Goal: Transaction & Acquisition: Purchase product/service

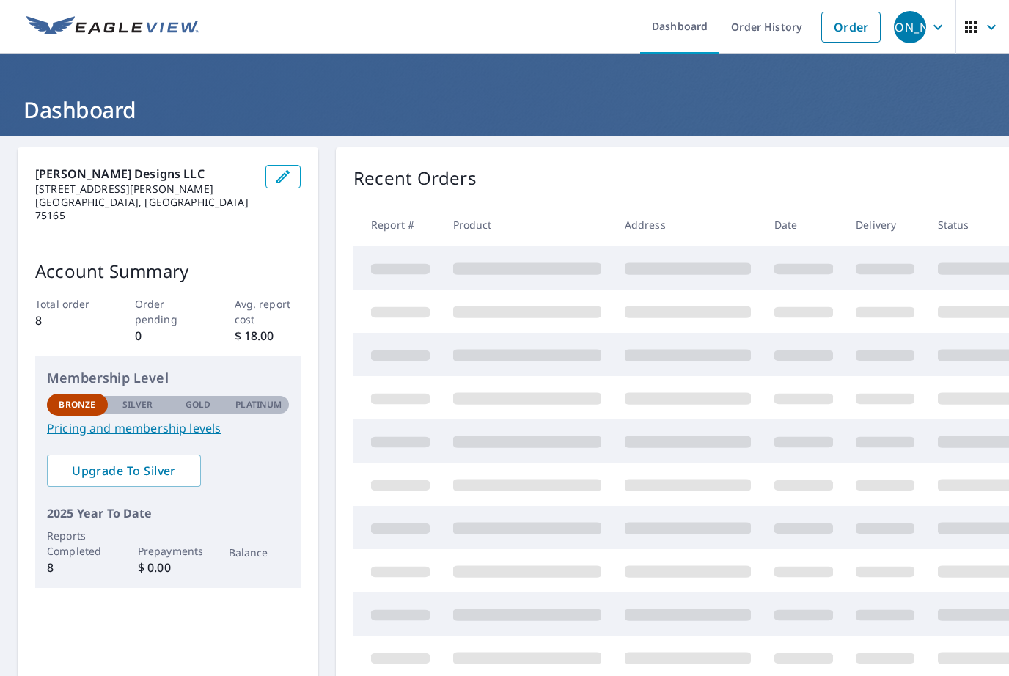
click at [857, 29] on link "Order" at bounding box center [850, 27] width 59 height 31
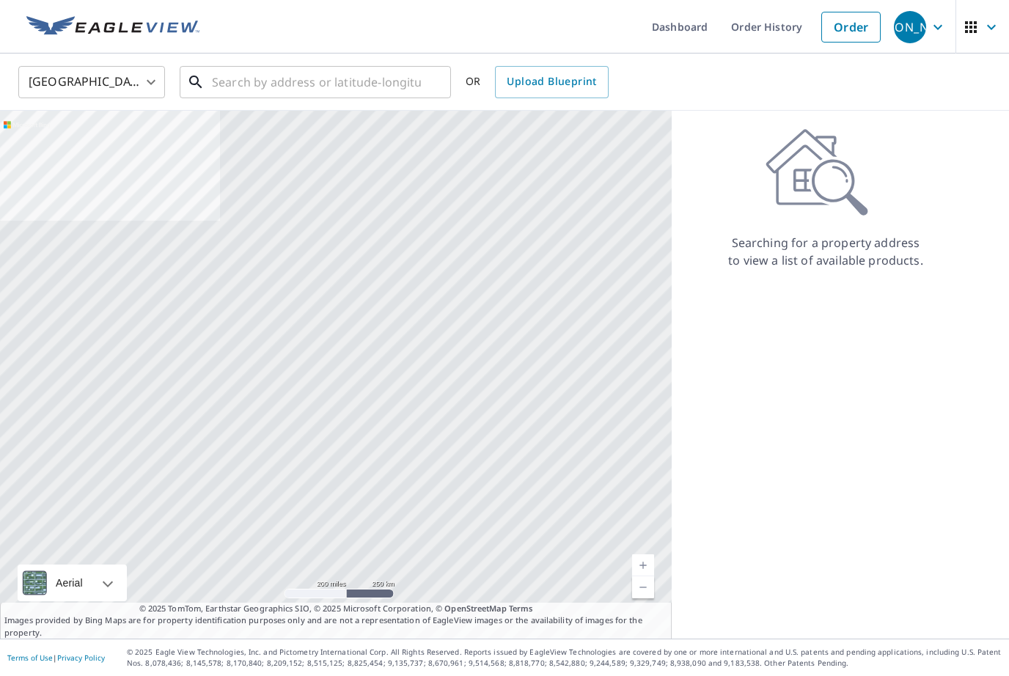
click at [296, 87] on input "text" at bounding box center [316, 82] width 209 height 41
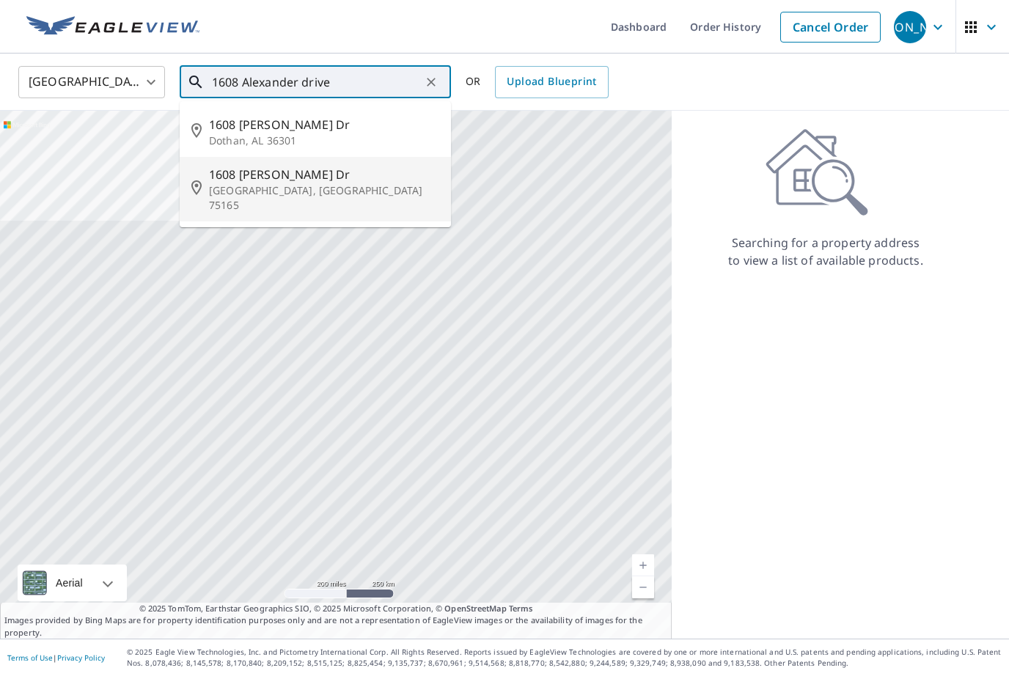
click at [323, 180] on span "1608 [PERSON_NAME] Dr" at bounding box center [324, 175] width 230 height 18
type input "[STREET_ADDRESS][PERSON_NAME]"
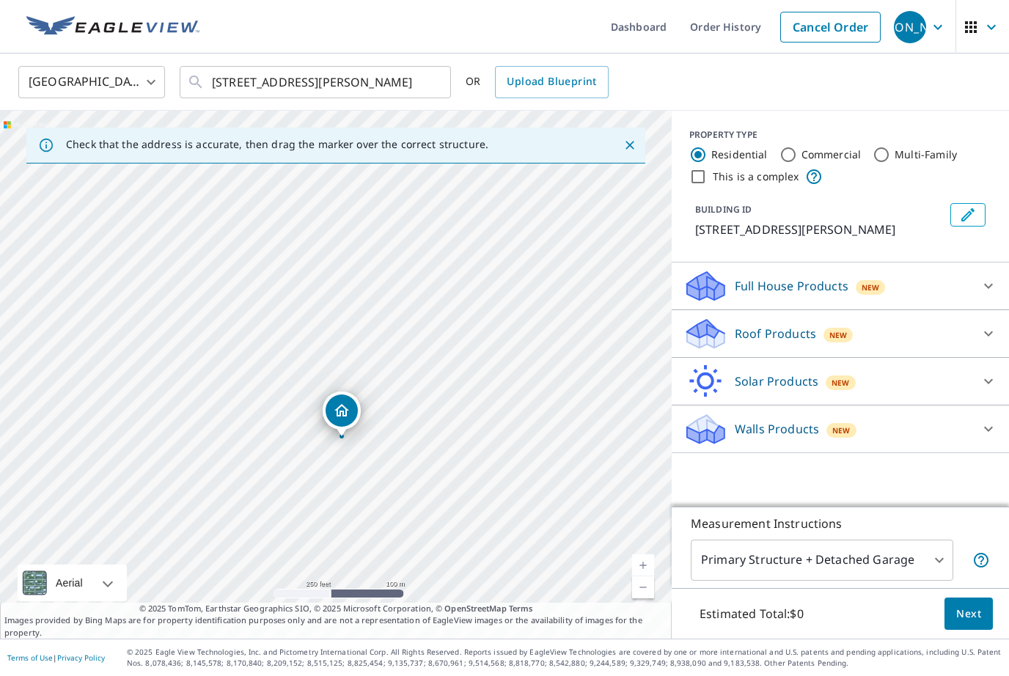
click at [438, 84] on div at bounding box center [430, 82] width 19 height 21
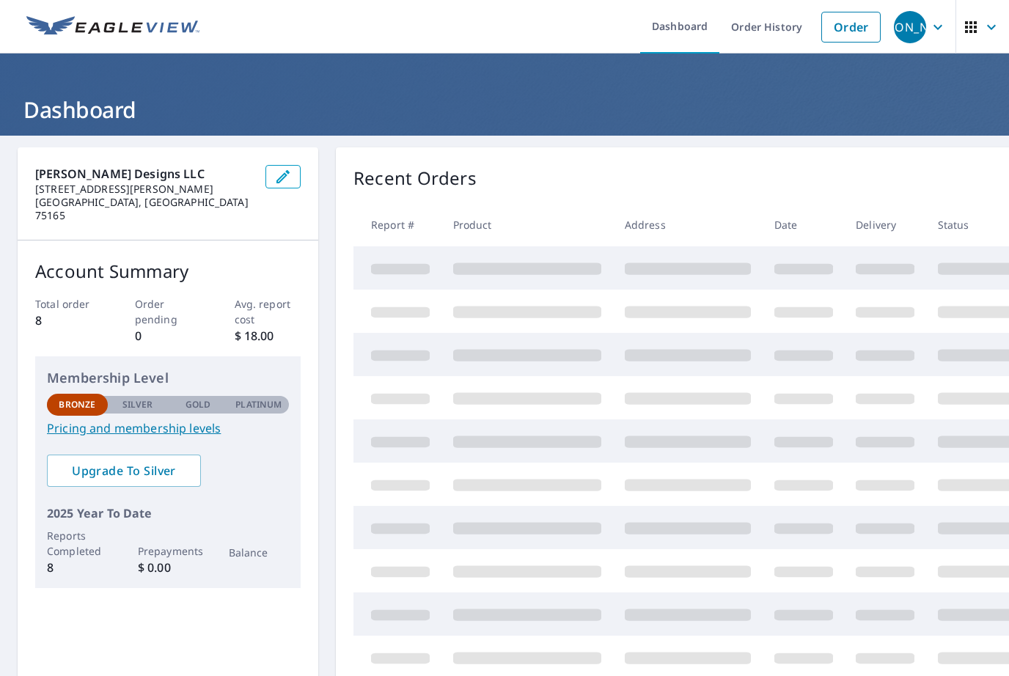
click at [842, 29] on link "Order" at bounding box center [850, 27] width 59 height 31
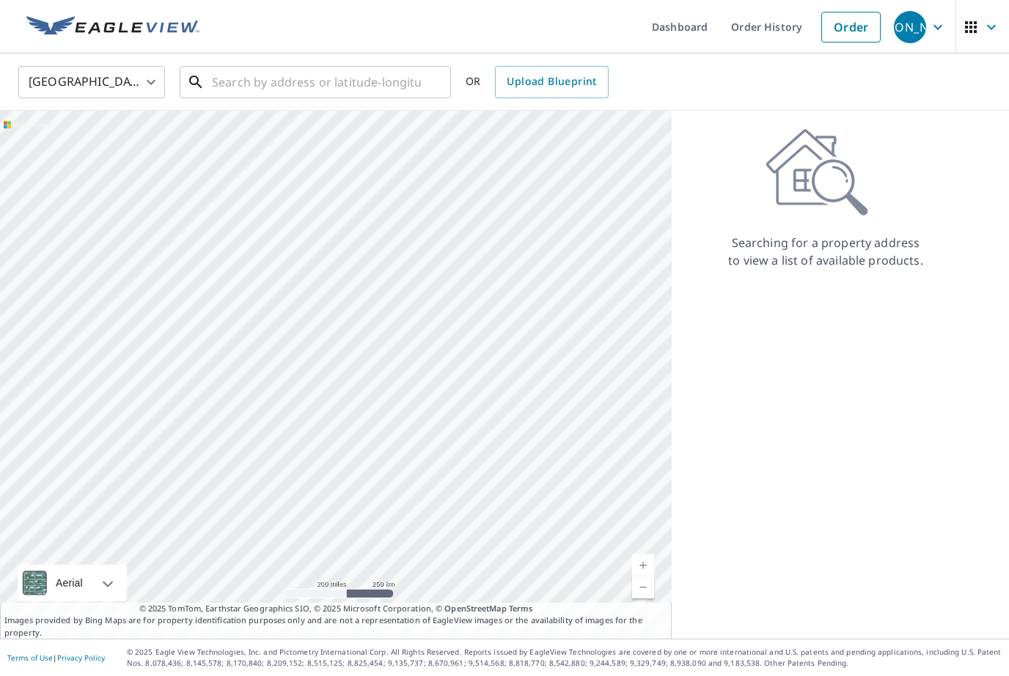
click at [228, 78] on input "text" at bounding box center [316, 82] width 209 height 41
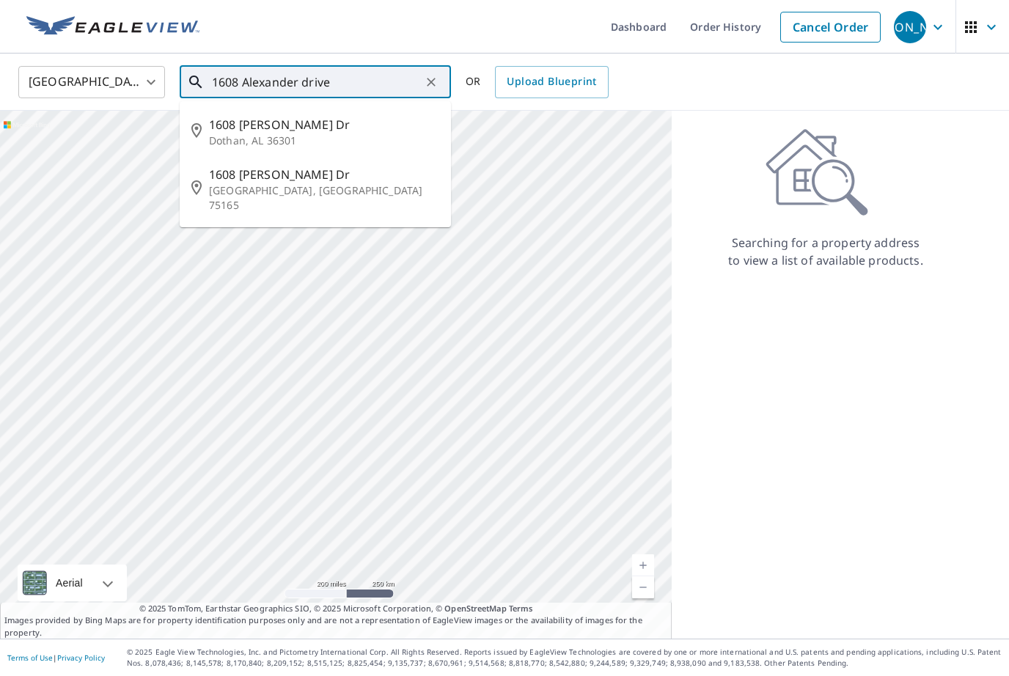
click at [422, 185] on p "[GEOGRAPHIC_DATA], [GEOGRAPHIC_DATA] 75165" at bounding box center [324, 197] width 230 height 29
type input "[STREET_ADDRESS][PERSON_NAME]"
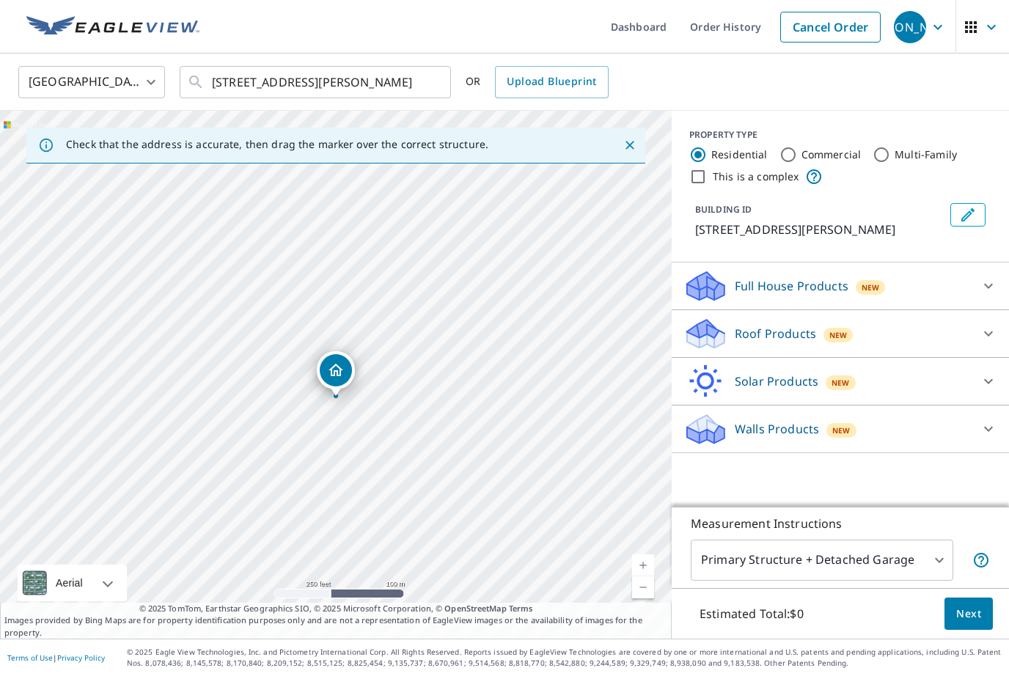
click at [650, 576] on link "Current Level 17, Zoom In" at bounding box center [643, 565] width 22 height 22
click at [648, 576] on link "Current Level 18, Zoom In" at bounding box center [643, 565] width 22 height 22
click at [902, 331] on div "Roof Products New" at bounding box center [826, 334] width 287 height 34
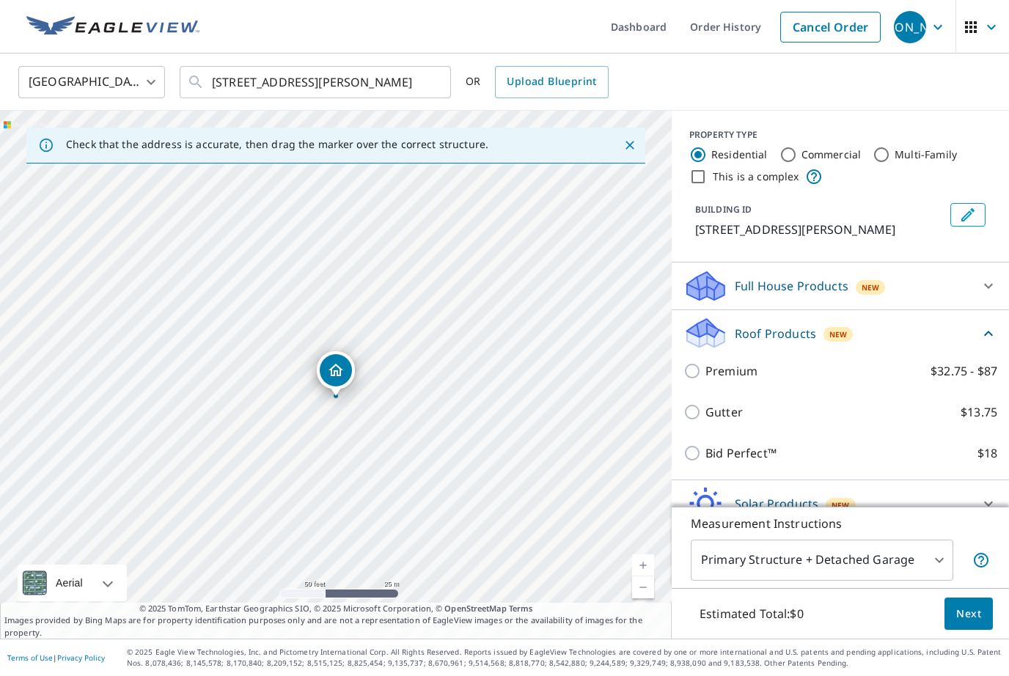
click at [960, 369] on p "$32.75 - $87" at bounding box center [963, 371] width 67 height 18
click at [705, 369] on input "Premium $32.75 - $87" at bounding box center [694, 371] width 22 height 18
checkbox input "true"
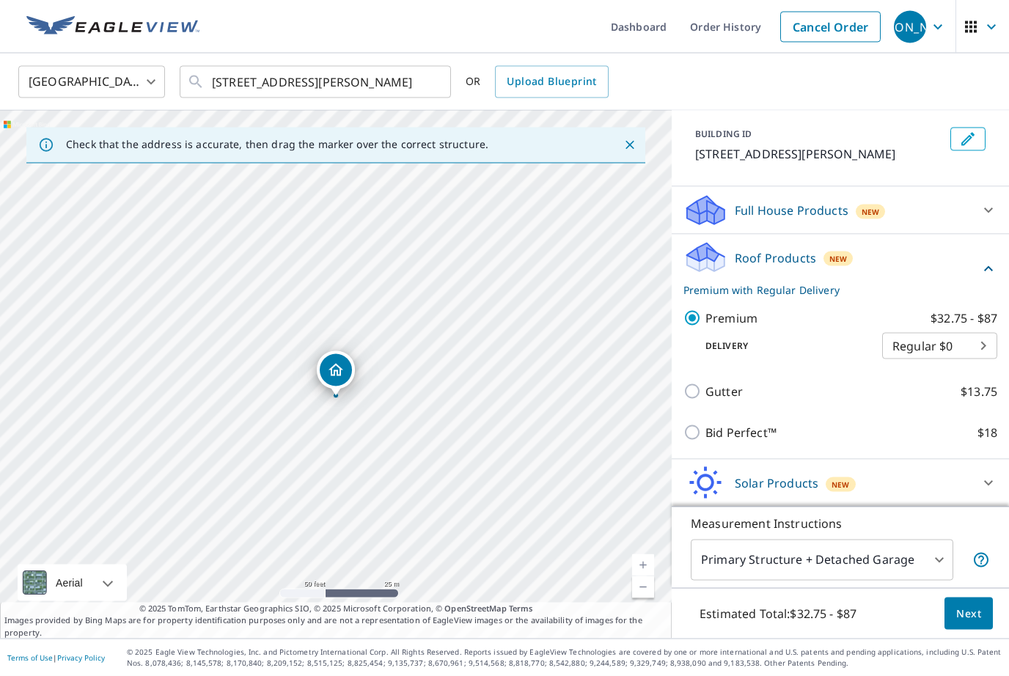
click at [812, 290] on p "Premium with Regular Delivery" at bounding box center [831, 289] width 296 height 15
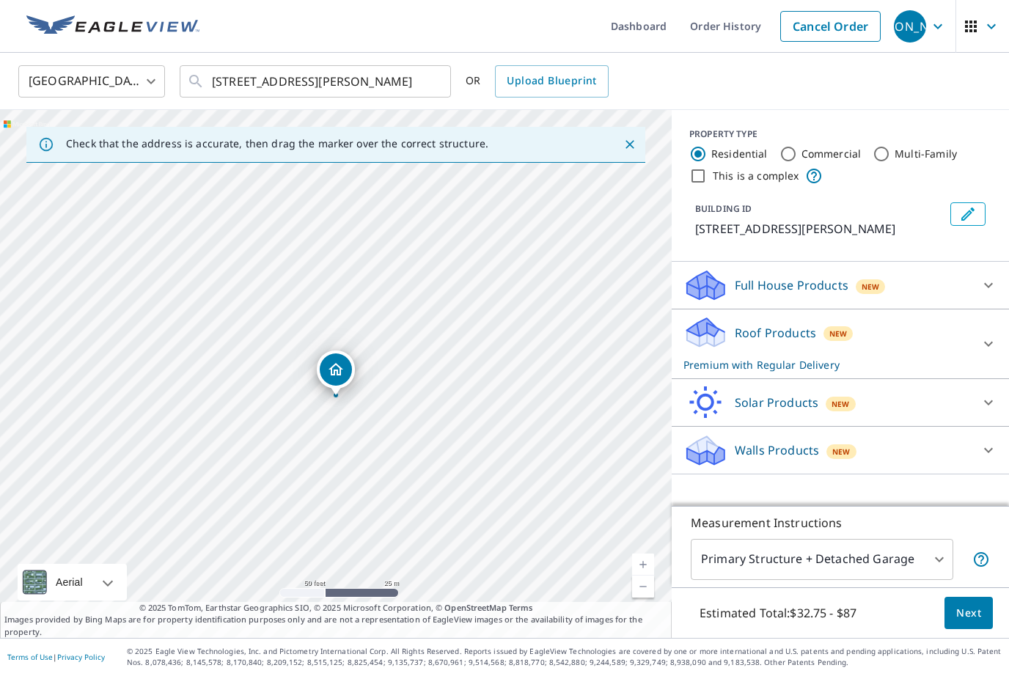
click at [982, 339] on icon at bounding box center [988, 345] width 18 height 18
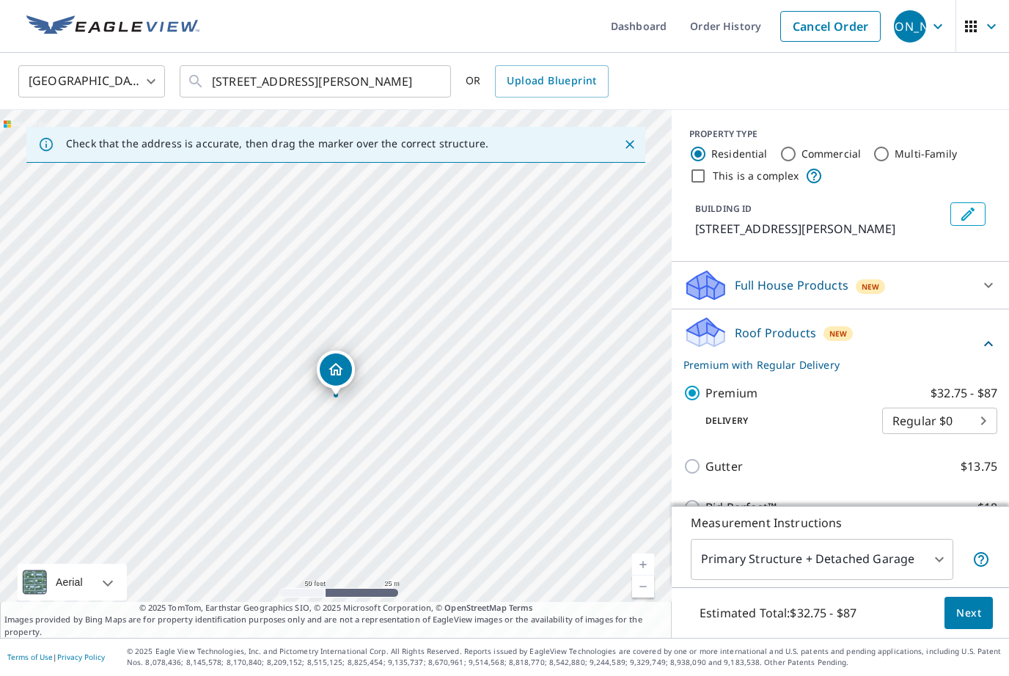
click at [964, 623] on span "Next" at bounding box center [968, 614] width 25 height 18
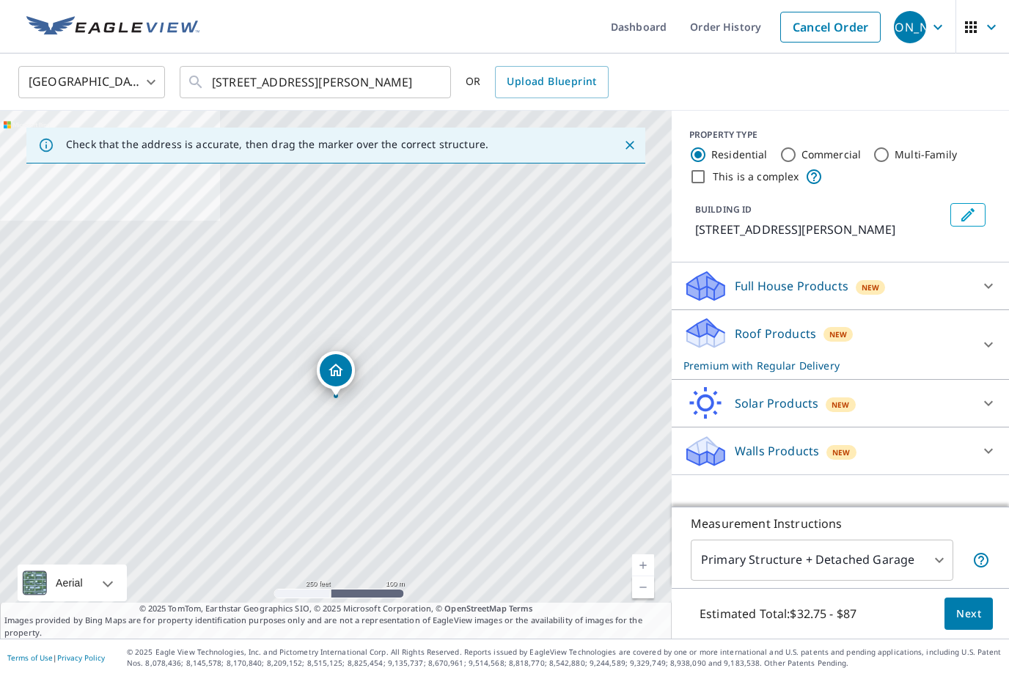
click at [650, 23] on link "Dashboard" at bounding box center [638, 27] width 79 height 54
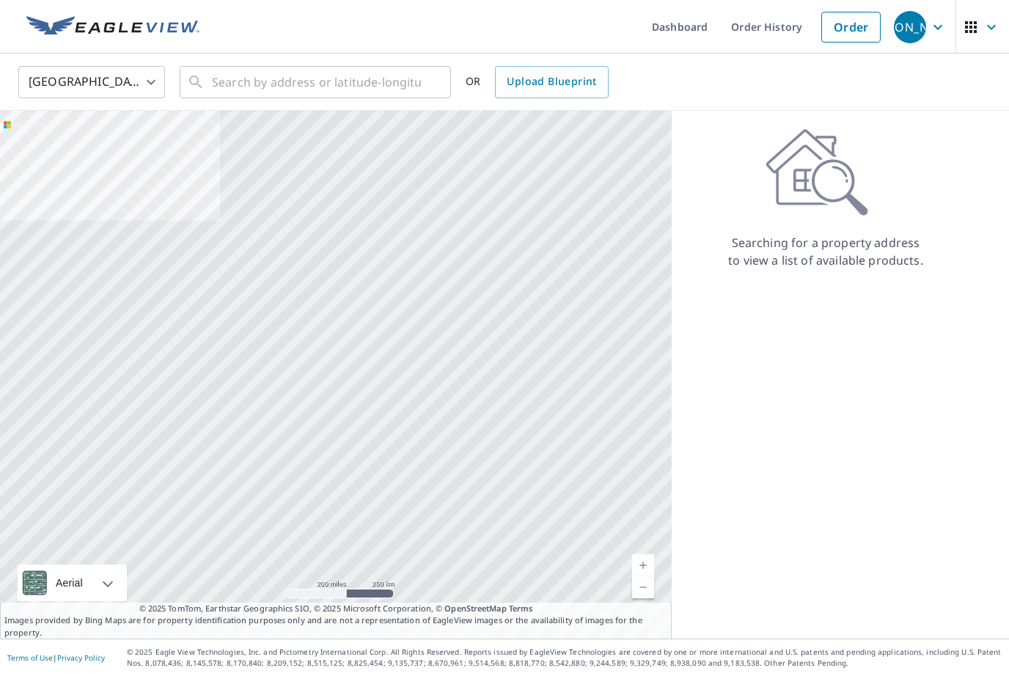
click at [931, 29] on icon "button" at bounding box center [938, 27] width 18 height 18
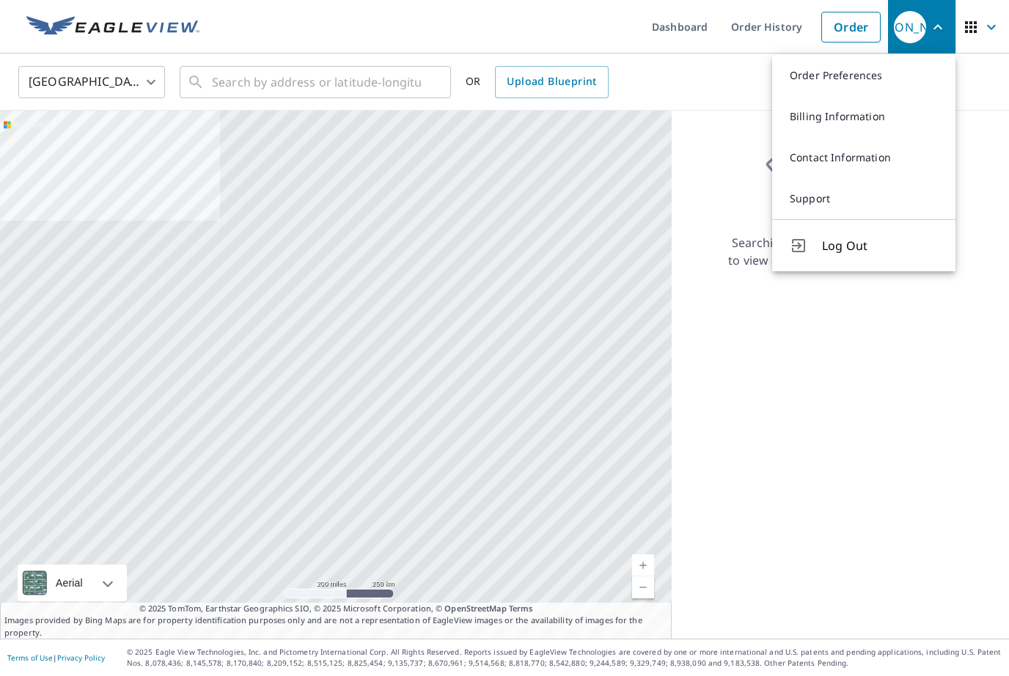
click at [875, 80] on link "Order Preferences" at bounding box center [863, 75] width 183 height 41
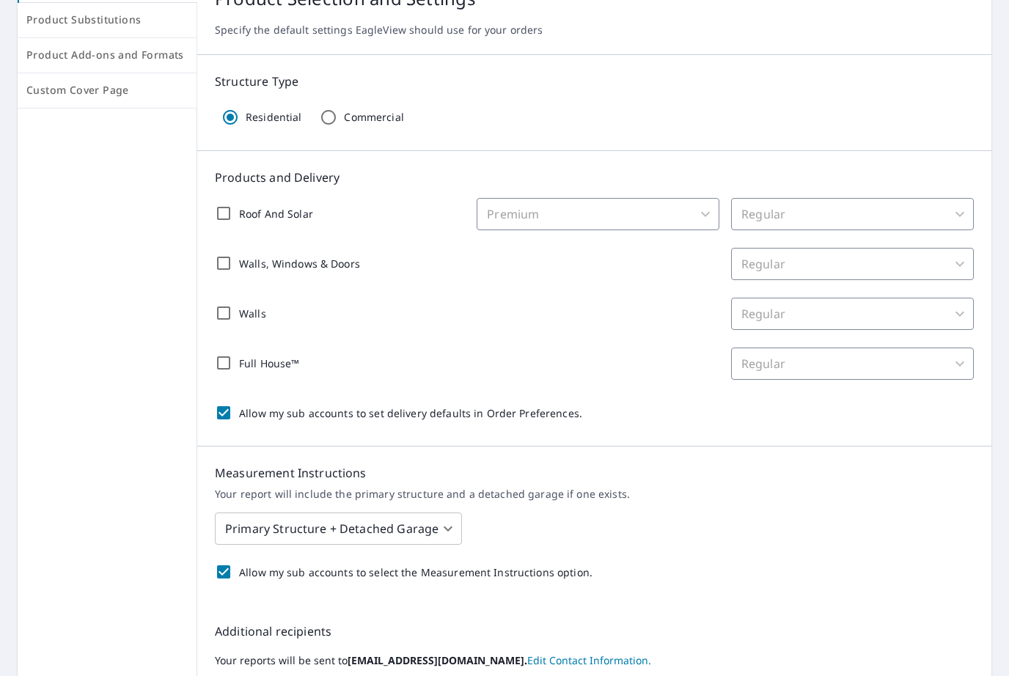
scroll to position [204, 0]
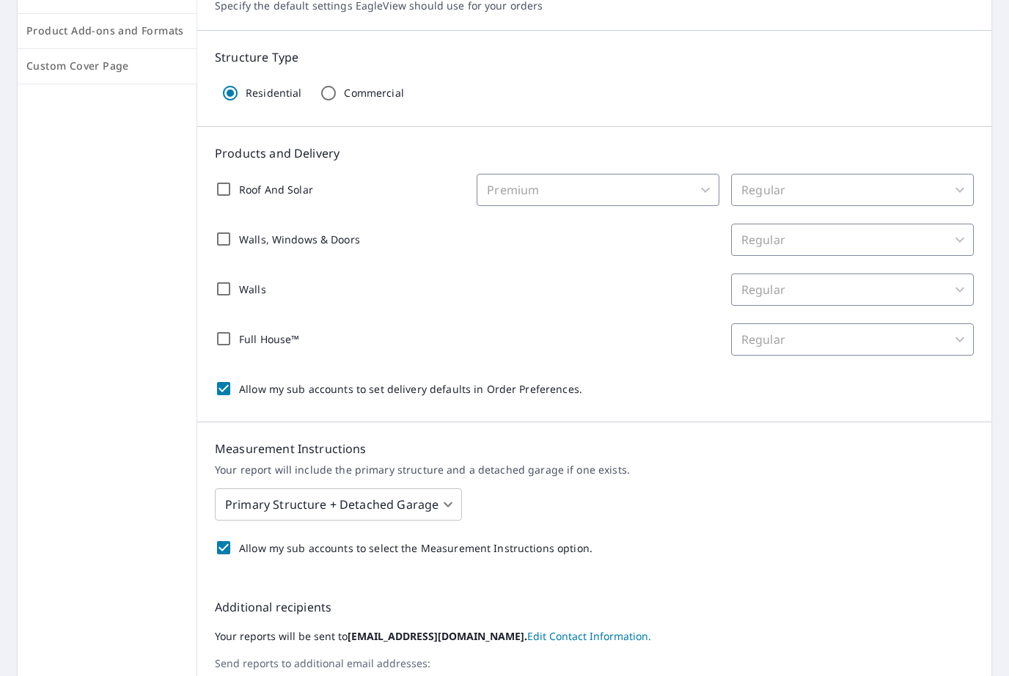
click at [227, 198] on input "Roof And Solar" at bounding box center [223, 189] width 31 height 31
click at [701, 194] on body "[PERSON_NAME] [PERSON_NAME] Dashboard Order History Order JO Dashboard / Order …" at bounding box center [504, 338] width 1009 height 676
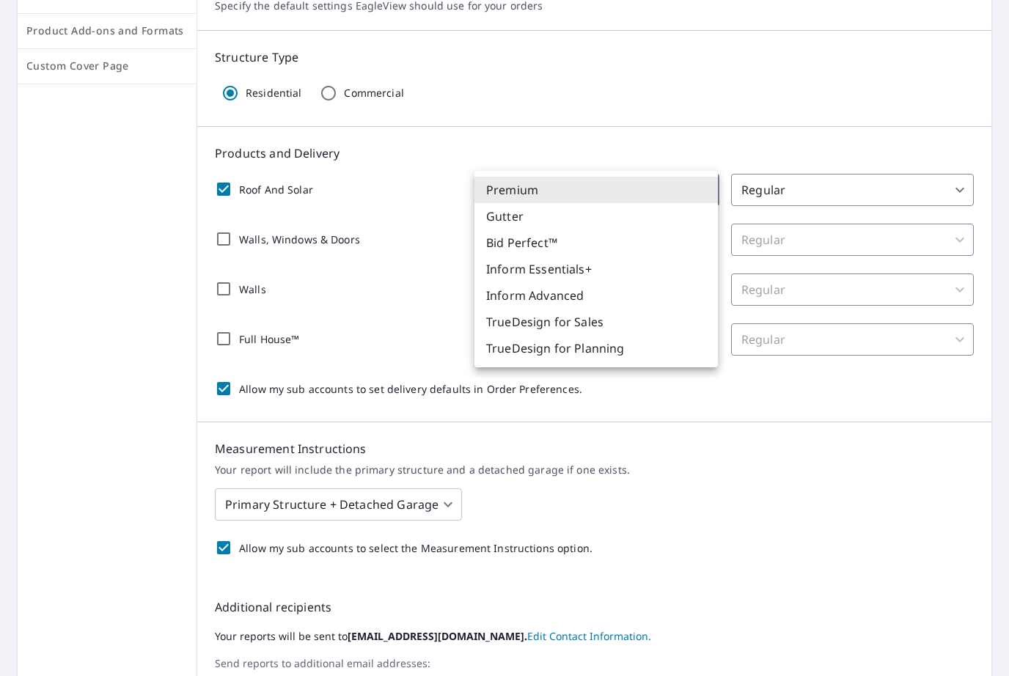
click at [615, 350] on li "TrueDesign for Planning" at bounding box center [595, 348] width 243 height 26
checkbox input "true"
type input "91"
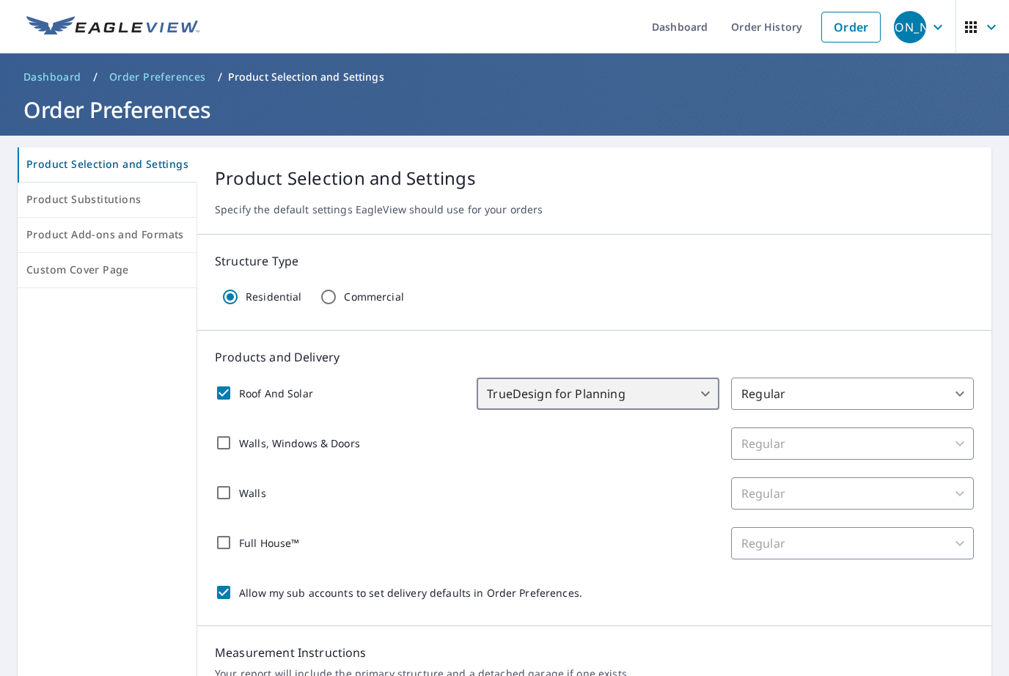
scroll to position [0, 0]
click at [84, 28] on img at bounding box center [112, 27] width 173 height 22
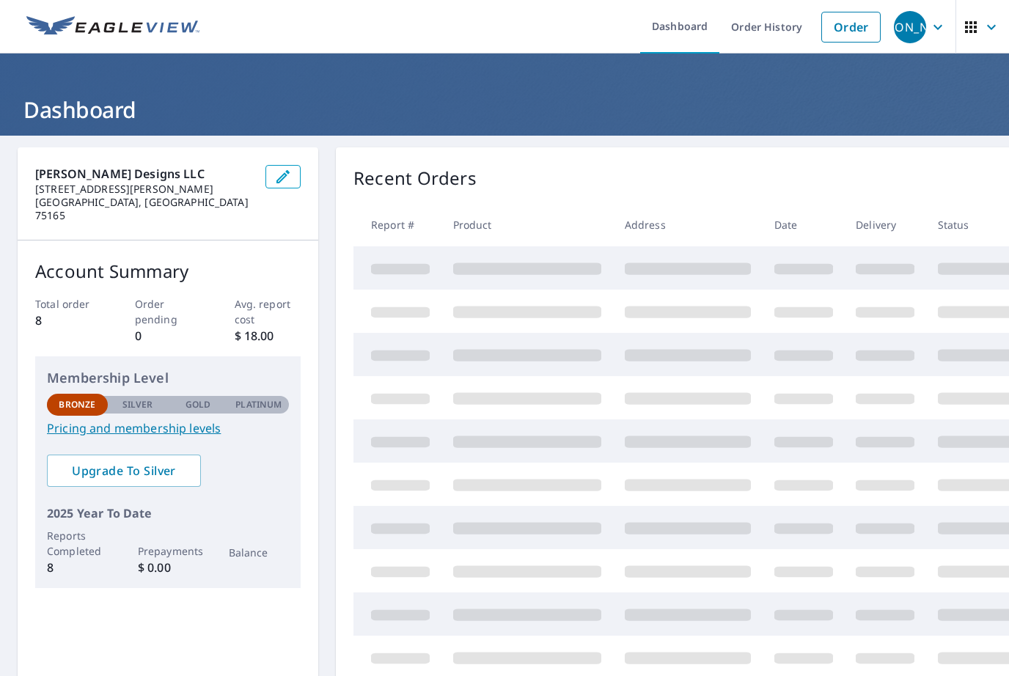
click at [993, 26] on icon "button" at bounding box center [991, 26] width 9 height 5
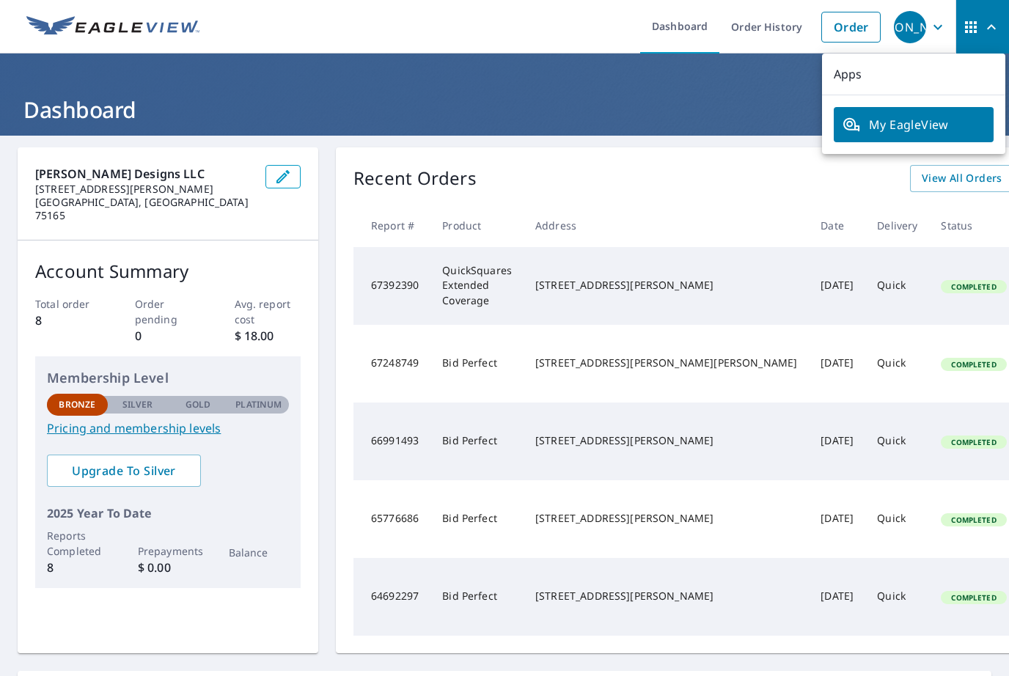
click at [650, 114] on h1 "Dashboard" at bounding box center [505, 110] width 974 height 30
